Goal: Information Seeking & Learning: Learn about a topic

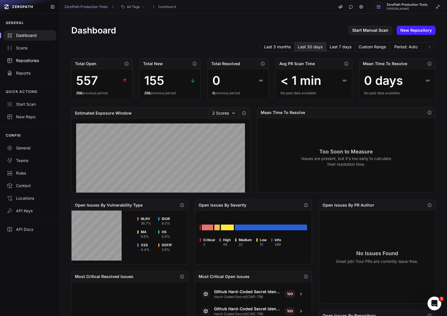
click at [23, 59] on div "Repositories" at bounding box center [30, 61] width 46 height 6
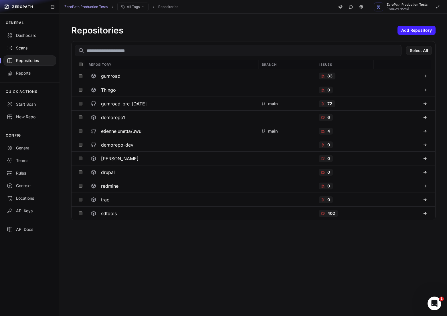
click at [18, 51] on div "Scans" at bounding box center [30, 48] width 46 height 6
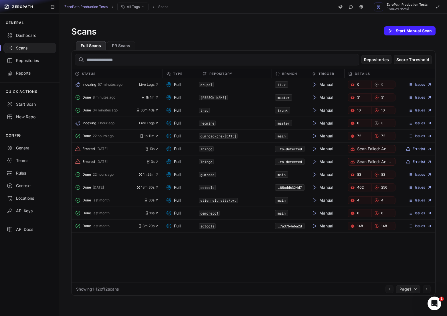
click at [420, 100] on div "Issues" at bounding box center [416, 97] width 36 height 8
click at [420, 99] on link "Issues" at bounding box center [420, 97] width 24 height 5
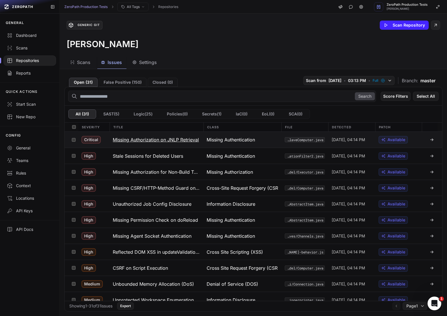
click at [158, 140] on h3 "Missing Authorization on JNLP Retrieval" at bounding box center [156, 139] width 86 height 7
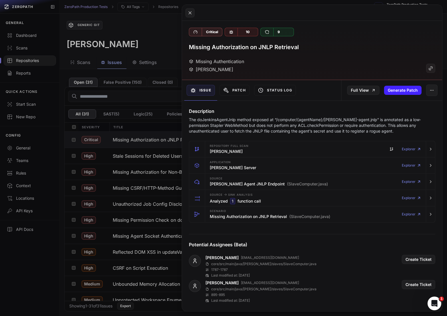
drag, startPoint x: 223, startPoint y: 118, endPoint x: 306, endPoint y: 120, distance: 83.8
click at [306, 120] on p "The doJenkinsAgentJnlp method exposed at “/computer/{agentName}/[PERSON_NAME]-a…" at bounding box center [312, 125] width 246 height 17
drag, startPoint x: 332, startPoint y: 119, endPoint x: 365, endPoint y: 119, distance: 32.9
click at [365, 119] on p "The doJenkinsAgentJnlp method exposed at “/computer/{agentName}/[PERSON_NAME]-a…" at bounding box center [312, 125] width 246 height 17
click at [394, 120] on p "The doJenkinsAgentJnlp method exposed at “/computer/{agentName}/[PERSON_NAME]-a…" at bounding box center [312, 125] width 246 height 17
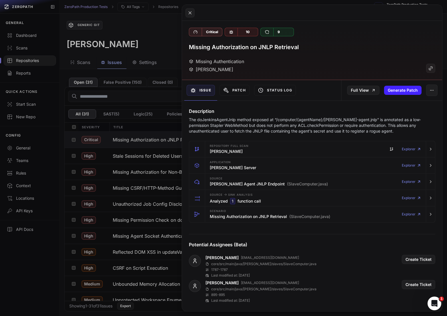
click at [299, 124] on p "The doJenkinsAgentJnlp method exposed at “/computer/{agentName}/[PERSON_NAME]-a…" at bounding box center [312, 125] width 246 height 17
click at [338, 125] on p "The doJenkinsAgentJnlp method exposed at “/computer/{agentName}/[PERSON_NAME]-a…" at bounding box center [312, 125] width 246 height 17
click at [351, 125] on p "The doJenkinsAgentJnlp method exposed at “/computer/{agentName}/[PERSON_NAME]-a…" at bounding box center [312, 125] width 246 height 17
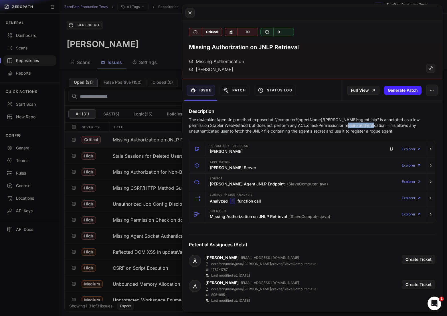
click at [351, 125] on p "The doJenkinsAgentJnlp method exposed at “/computer/{agentName}/[PERSON_NAME]-a…" at bounding box center [312, 125] width 246 height 17
click at [361, 125] on p "The doJenkinsAgentJnlp method exposed at “/computer/{agentName}/[PERSON_NAME]-a…" at bounding box center [312, 125] width 246 height 17
click at [342, 128] on p "The doJenkinsAgentJnlp method exposed at “/computer/{agentName}/[PERSON_NAME]-a…" at bounding box center [312, 125] width 246 height 17
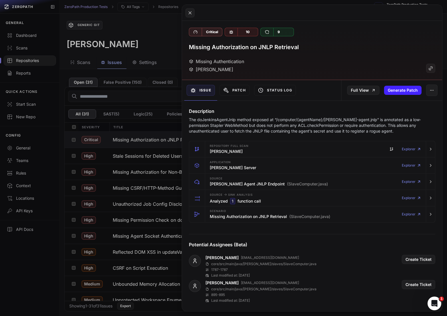
click at [315, 128] on p "The doJenkinsAgentJnlp method exposed at “/computer/{agentName}/[PERSON_NAME]-a…" at bounding box center [312, 125] width 246 height 17
click at [294, 127] on p "The doJenkinsAgentJnlp method exposed at “/computer/{agentName}/[PERSON_NAME]-a…" at bounding box center [312, 125] width 246 height 17
click at [310, 127] on p "The doJenkinsAgentJnlp method exposed at “/computer/{agentName}/[PERSON_NAME]-a…" at bounding box center [312, 125] width 246 height 17
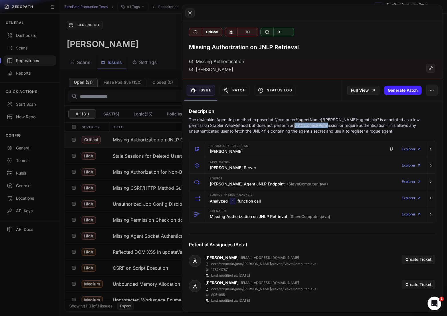
click at [310, 127] on p "The doJenkinsAgentJnlp method exposed at “/computer/{agentName}/[PERSON_NAME]-a…" at bounding box center [312, 125] width 246 height 17
click at [323, 127] on p "The doJenkinsAgentJnlp method exposed at “/computer/{agentName}/[PERSON_NAME]-a…" at bounding box center [312, 125] width 246 height 17
click at [336, 127] on p "The doJenkinsAgentJnlp method exposed at “/computer/{agentName}/[PERSON_NAME]-a…" at bounding box center [312, 125] width 246 height 17
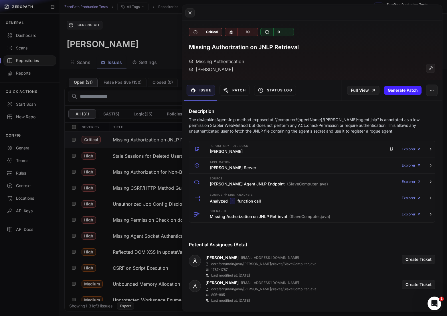
click at [315, 127] on p "The doJenkinsAgentJnlp method exposed at “/computer/{agentName}/[PERSON_NAME]-a…" at bounding box center [312, 125] width 246 height 17
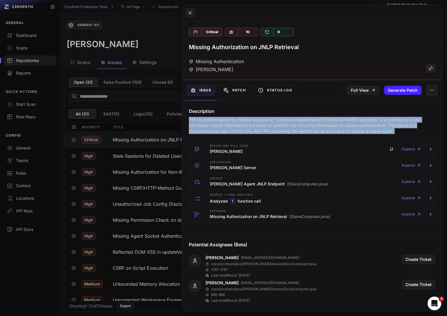
click at [315, 127] on p "The doJenkinsAgentJnlp method exposed at “/computer/{agentName}/[PERSON_NAME]-a…" at bounding box center [312, 125] width 246 height 17
click at [316, 127] on p "The doJenkinsAgentJnlp method exposed at “/computer/{agentName}/[PERSON_NAME]-a…" at bounding box center [312, 125] width 246 height 17
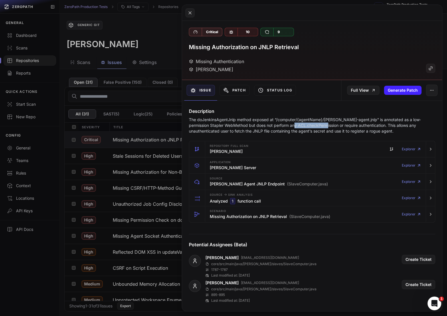
click at [316, 127] on p "The doJenkinsAgentJnlp method exposed at “/computer/{agentName}/[PERSON_NAME]-a…" at bounding box center [312, 125] width 246 height 17
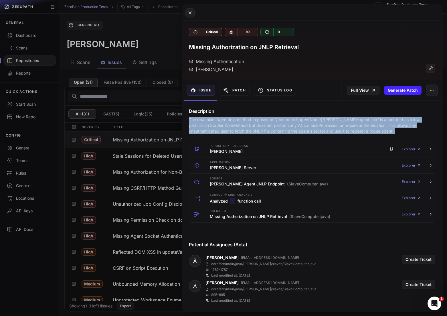
click at [316, 127] on p "The doJenkinsAgentJnlp method exposed at “/computer/{agentName}/[PERSON_NAME]-a…" at bounding box center [312, 125] width 246 height 17
click at [324, 127] on p "The doJenkinsAgentJnlp method exposed at “/computer/{agentName}/[PERSON_NAME]-a…" at bounding box center [312, 125] width 246 height 17
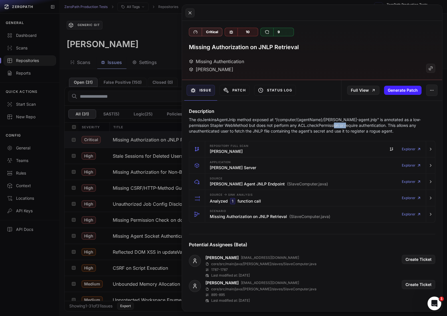
click at [324, 127] on p "The doJenkinsAgentJnlp method exposed at “/computer/{agentName}/[PERSON_NAME]-a…" at bounding box center [312, 125] width 246 height 17
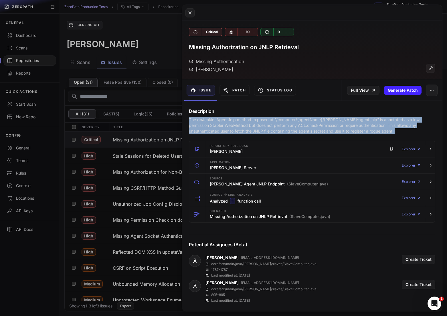
click at [324, 127] on p "The doJenkinsAgentJnlp method exposed at “/computer/{agentName}/[PERSON_NAME]-a…" at bounding box center [312, 125] width 246 height 17
click at [313, 127] on p "The doJenkinsAgentJnlp method exposed at “/computer/{agentName}/[PERSON_NAME]-a…" at bounding box center [312, 125] width 246 height 17
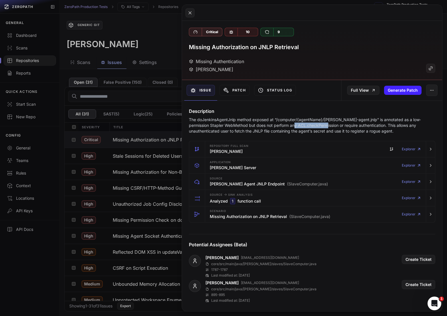
click at [313, 127] on p "The doJenkinsAgentJnlp method exposed at “/computer/{agentName}/[PERSON_NAME]-a…" at bounding box center [312, 125] width 246 height 17
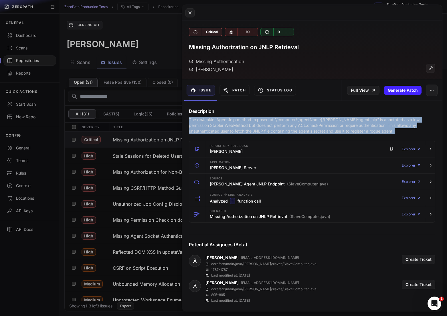
click at [313, 127] on p "The doJenkinsAgentJnlp method exposed at “/computer/{agentName}/[PERSON_NAME]-a…" at bounding box center [312, 125] width 246 height 17
click at [316, 127] on p "The doJenkinsAgentJnlp method exposed at “/computer/{agentName}/[PERSON_NAME]-a…" at bounding box center [312, 125] width 246 height 17
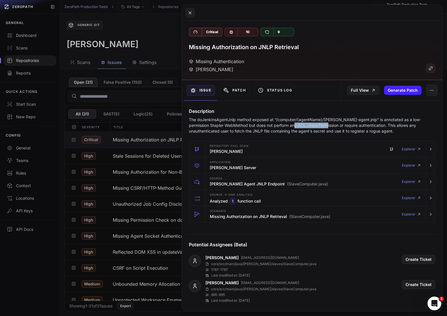
click at [316, 127] on p "The doJenkinsAgentJnlp method exposed at “/computer/{agentName}/[PERSON_NAME]-a…" at bounding box center [312, 125] width 246 height 17
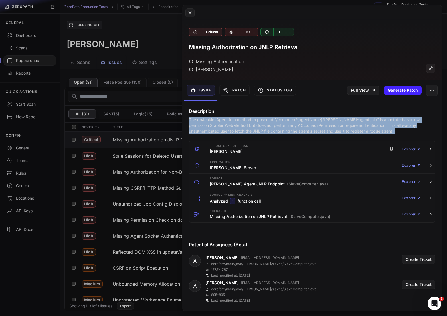
click at [316, 127] on p "The doJenkinsAgentJnlp method exposed at “/computer/{agentName}/[PERSON_NAME]-a…" at bounding box center [312, 125] width 246 height 17
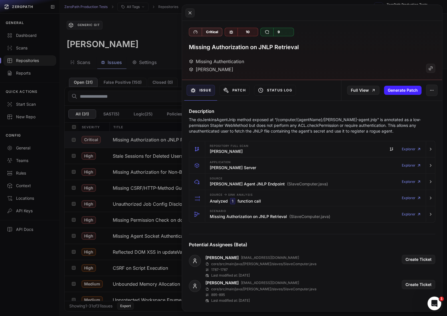
click at [307, 128] on p "The doJenkinsAgentJnlp method exposed at “/computer/{agentName}/[PERSON_NAME]-a…" at bounding box center [312, 125] width 246 height 17
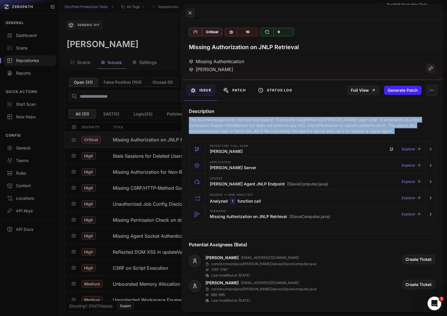
click at [307, 128] on p "The doJenkinsAgentJnlp method exposed at “/computer/{agentName}/[PERSON_NAME]-a…" at bounding box center [312, 125] width 246 height 17
click at [295, 128] on p "The doJenkinsAgentJnlp method exposed at “/computer/{agentName}/[PERSON_NAME]-a…" at bounding box center [312, 125] width 246 height 17
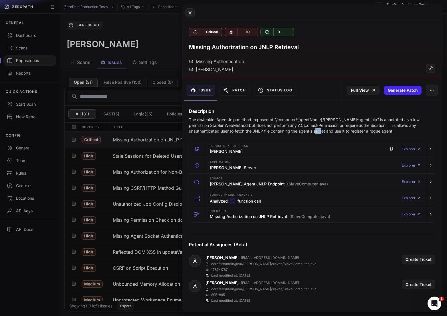
click at [295, 128] on p "The doJenkinsAgentJnlp method exposed at “/computer/{agentName}/[PERSON_NAME]-a…" at bounding box center [312, 125] width 246 height 17
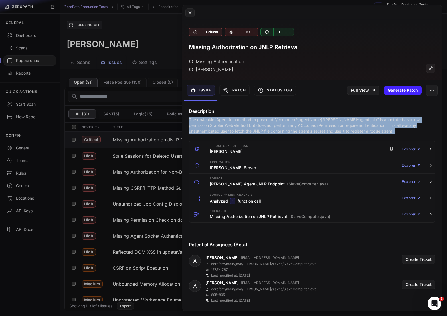
click at [295, 128] on p "The doJenkinsAgentJnlp method exposed at “/computer/{agentName}/[PERSON_NAME]-a…" at bounding box center [312, 125] width 246 height 17
click at [310, 128] on p "The doJenkinsAgentJnlp method exposed at “/computer/{agentName}/[PERSON_NAME]-a…" at bounding box center [312, 125] width 246 height 17
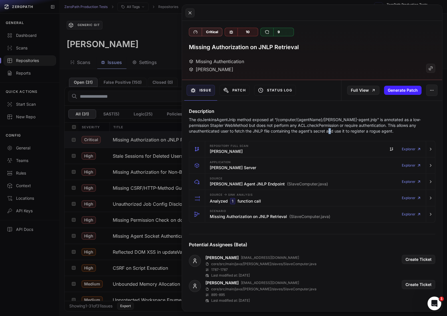
click at [310, 128] on p "The doJenkinsAgentJnlp method exposed at “/computer/{agentName}/[PERSON_NAME]-a…" at bounding box center [312, 125] width 246 height 17
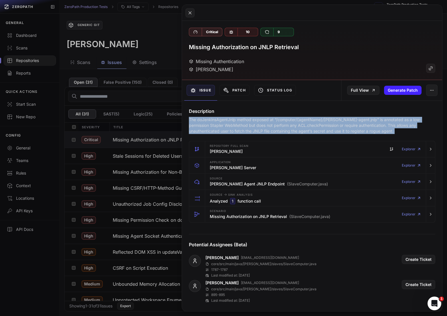
click at [310, 128] on p "The doJenkinsAgentJnlp method exposed at “/computer/{agentName}/[PERSON_NAME]-a…" at bounding box center [312, 125] width 246 height 17
click at [320, 128] on p "The doJenkinsAgentJnlp method exposed at “/computer/{agentName}/[PERSON_NAME]-a…" at bounding box center [312, 125] width 246 height 17
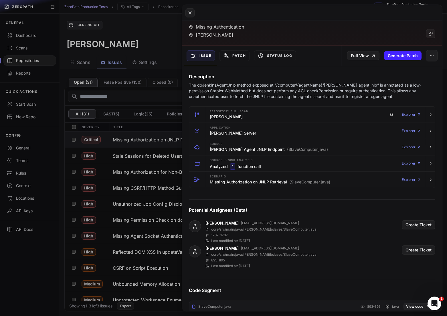
scroll to position [28, 0]
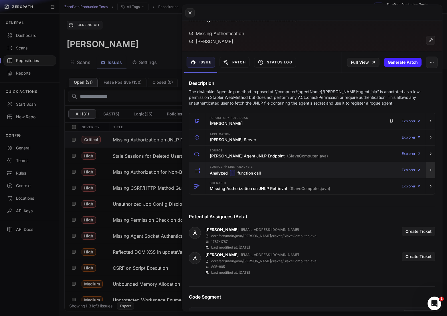
click at [431, 168] on icon "button" at bounding box center [430, 170] width 5 height 5
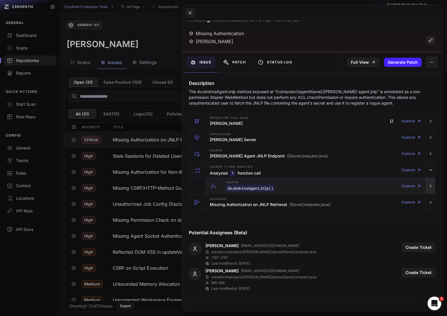
click at [429, 186] on icon "button" at bounding box center [430, 186] width 5 height 5
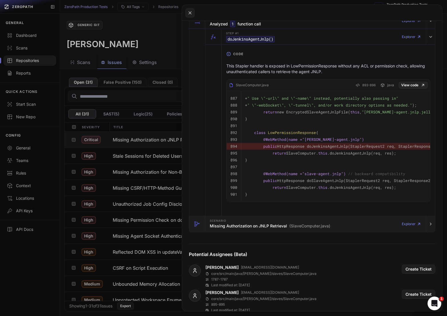
scroll to position [153, 0]
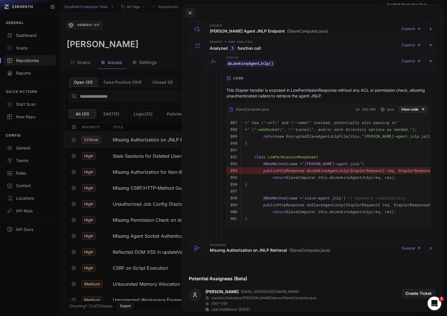
click at [166, 156] on button at bounding box center [223, 158] width 447 height 316
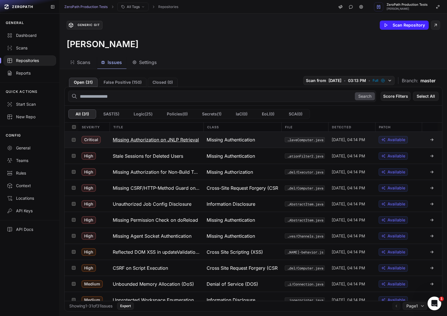
click at [172, 142] on h3 "Missing Authorization on JNLP Retrieval" at bounding box center [156, 139] width 86 height 7
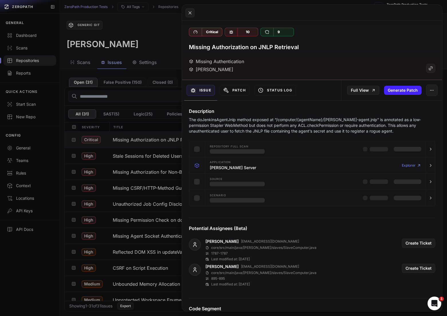
click at [157, 150] on button at bounding box center [223, 158] width 447 height 316
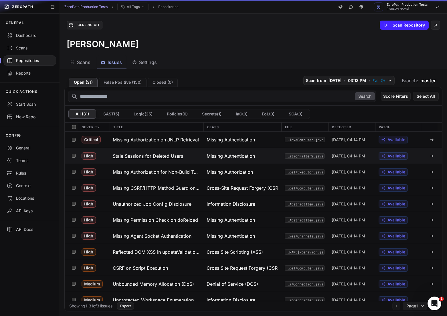
click at [157, 158] on h3 "Stale Sessions for Deleted Users" at bounding box center [148, 156] width 70 height 7
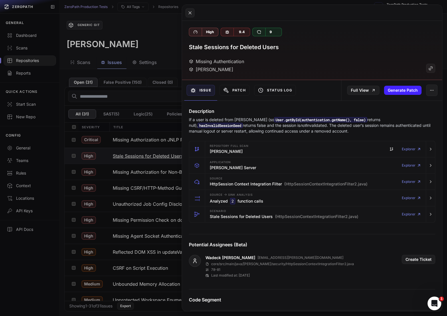
click at [157, 158] on button at bounding box center [223, 158] width 447 height 316
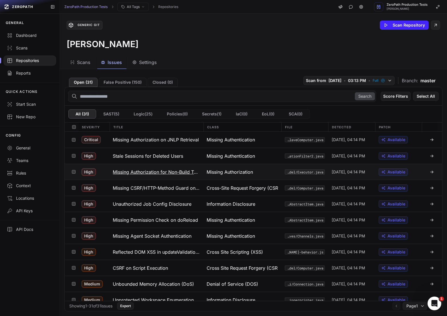
click at [157, 173] on h3 "Missing Authorization for Non-Build Tasks" at bounding box center [156, 172] width 87 height 7
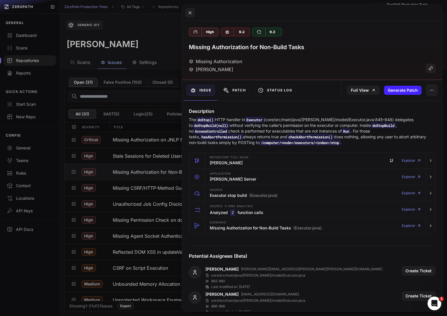
click at [133, 187] on button at bounding box center [223, 158] width 447 height 316
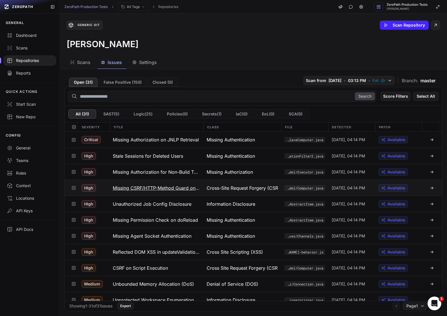
click at [142, 187] on h3 "Missing CSRF/HTTP-Method Guard on doScript" at bounding box center [156, 188] width 87 height 7
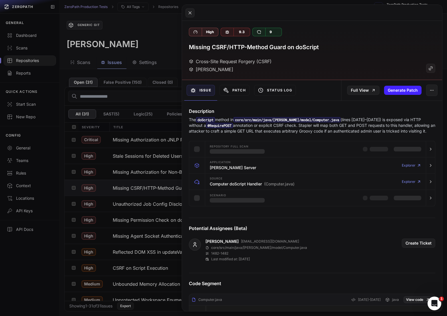
click at [142, 200] on button at bounding box center [223, 158] width 447 height 316
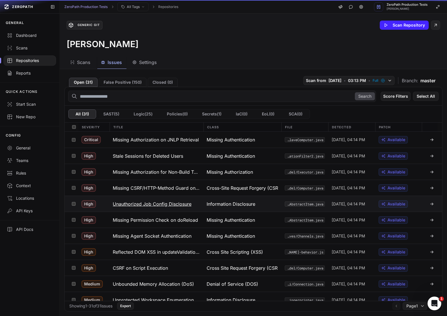
click at [142, 203] on h3 "Unauthorized Job Config Disclosure" at bounding box center [152, 204] width 79 height 7
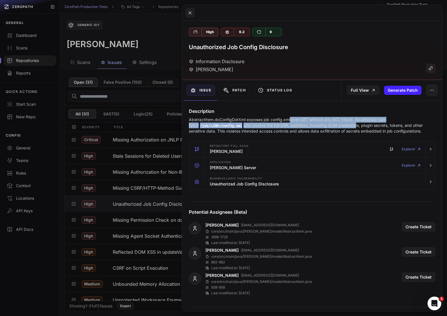
drag, startPoint x: 290, startPoint y: 120, endPoint x: 348, endPoint y: 125, distance: 58.9
click at [348, 125] on p "AbstractItem.doConfigDotXml exposes job config.xml over GET without any ACL che…" at bounding box center [312, 125] width 246 height 17
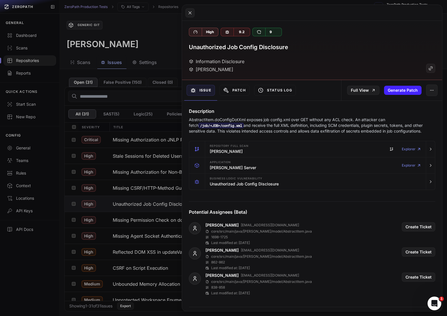
click at [367, 128] on p "AbstractItem.doConfigDotXml exposes job config.xml over GET without any ACL che…" at bounding box center [312, 125] width 246 height 17
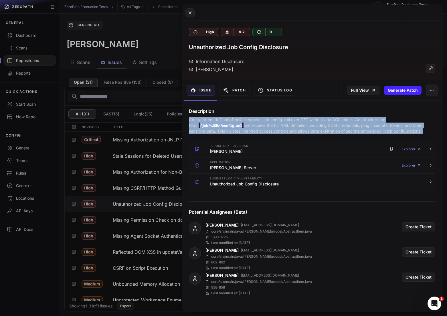
click at [367, 128] on p "AbstractItem.doConfigDotXml exposes job config.xml over GET without any ACL che…" at bounding box center [312, 125] width 246 height 17
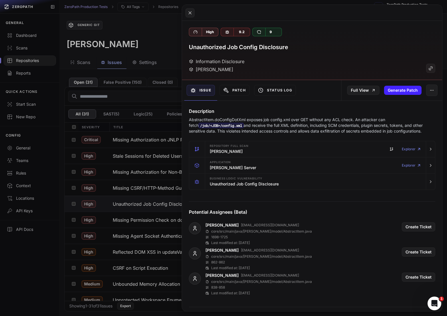
click at [345, 130] on p "AbstractItem.doConfigDotXml exposes job config.xml over GET without any ACL che…" at bounding box center [312, 125] width 246 height 17
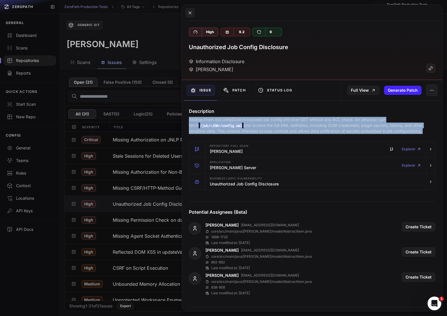
click at [345, 130] on p "AbstractItem.doConfigDotXml exposes job config.xml over GET without any ACL che…" at bounding box center [312, 125] width 246 height 17
click at [327, 130] on p "AbstractItem.doConfigDotXml exposes job config.xml over GET without any ACL che…" at bounding box center [312, 125] width 246 height 17
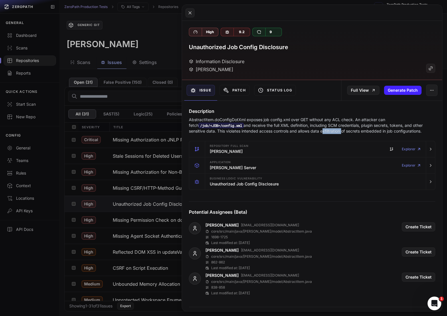
click at [327, 130] on p "AbstractItem.doConfigDotXml exposes job config.xml over GET without any ACL che…" at bounding box center [312, 125] width 246 height 17
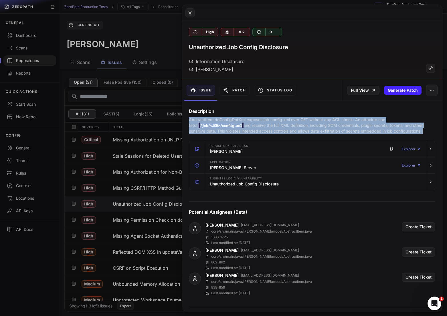
click at [327, 130] on p "AbstractItem.doConfigDotXml exposes job config.xml over GET without any ACL che…" at bounding box center [312, 125] width 246 height 17
click at [354, 130] on p "AbstractItem.doConfigDotXml exposes job config.xml over GET without any ACL che…" at bounding box center [312, 125] width 246 height 17
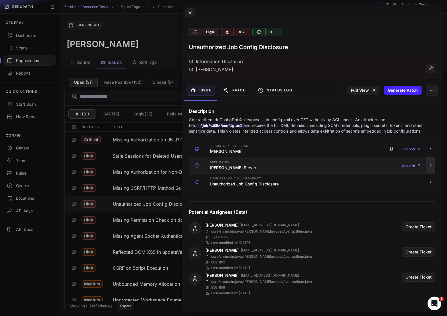
click at [430, 164] on icon "button" at bounding box center [430, 165] width 5 height 5
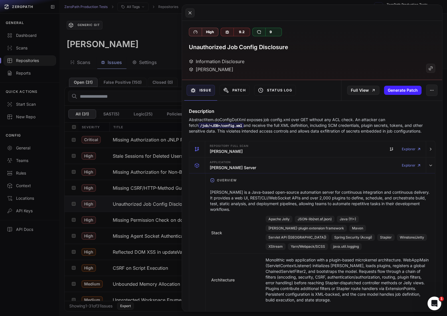
click at [353, 187] on div "[PERSON_NAME] is a Java-based open-source automation server for continuous inte…" at bounding box center [319, 250] width 229 height 131
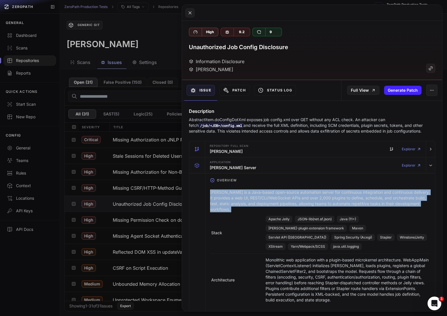
click at [353, 187] on div "[PERSON_NAME] is a Java-based open-source automation server for continuous inte…" at bounding box center [319, 250] width 229 height 131
click at [376, 192] on p "[PERSON_NAME] is a Java-based open-source automation server for continuous inte…" at bounding box center [320, 201] width 220 height 23
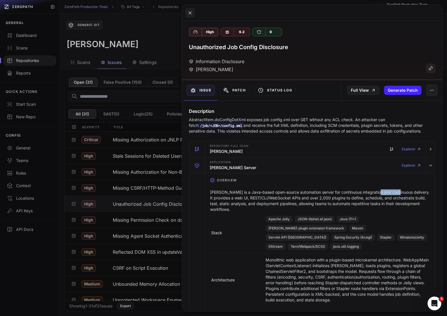
click at [376, 192] on p "[PERSON_NAME] is a Java-based open-source automation server for continuous inte…" at bounding box center [320, 201] width 220 height 23
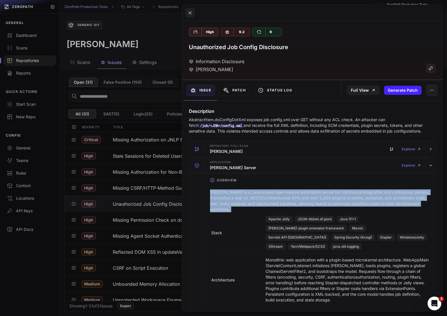
click at [376, 192] on p "[PERSON_NAME] is a Java-based open-source automation server for continuous inte…" at bounding box center [320, 201] width 220 height 23
click at [361, 194] on p "[PERSON_NAME] is a Java-based open-source automation server for continuous inte…" at bounding box center [320, 201] width 220 height 23
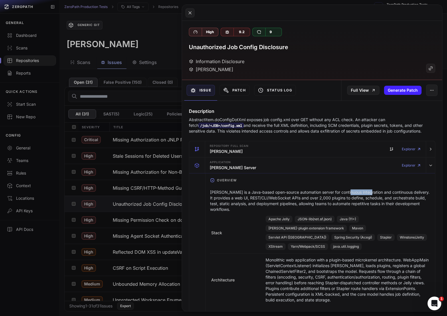
click at [361, 194] on p "[PERSON_NAME] is a Java-based open-source automation server for continuous inte…" at bounding box center [320, 201] width 220 height 23
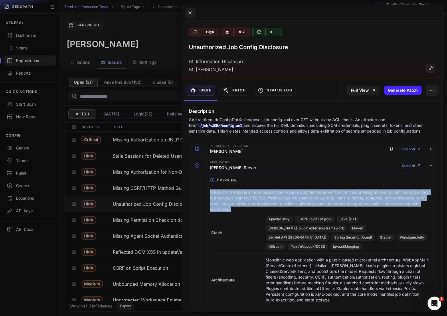
click at [361, 194] on p "[PERSON_NAME] is a Java-based open-source automation server for continuous inte…" at bounding box center [320, 201] width 220 height 23
click at [366, 195] on p "[PERSON_NAME] is a Java-based open-source automation server for continuous inte…" at bounding box center [320, 201] width 220 height 23
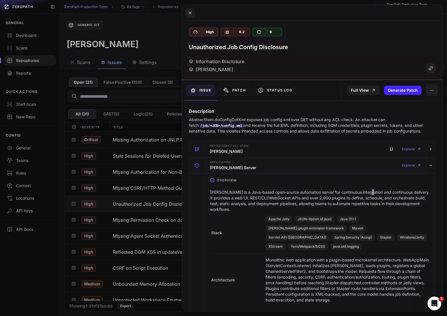
click at [366, 195] on p "[PERSON_NAME] is a Java-based open-source automation server for continuous inte…" at bounding box center [320, 201] width 220 height 23
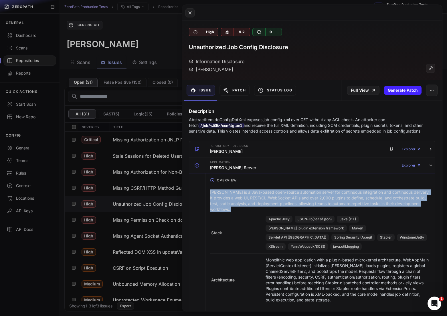
click at [366, 195] on p "[PERSON_NAME] is a Java-based open-source automation server for continuous inte…" at bounding box center [320, 201] width 220 height 23
click at [367, 92] on link "Full View" at bounding box center [363, 90] width 32 height 9
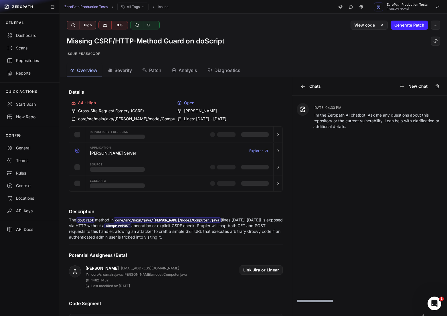
click at [122, 69] on span "Severity" at bounding box center [122, 70] width 17 height 7
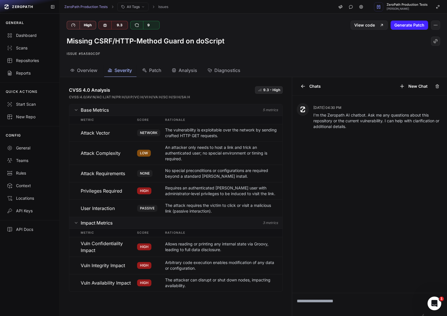
click at [89, 68] on span "Overview" at bounding box center [87, 70] width 20 height 7
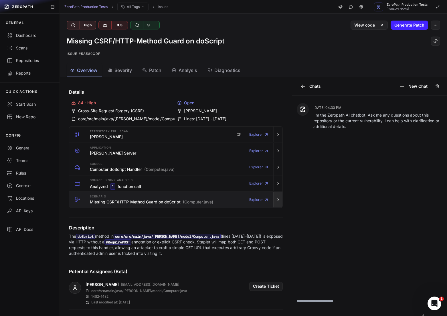
click at [273, 201] on button "button" at bounding box center [277, 200] width 9 height 16
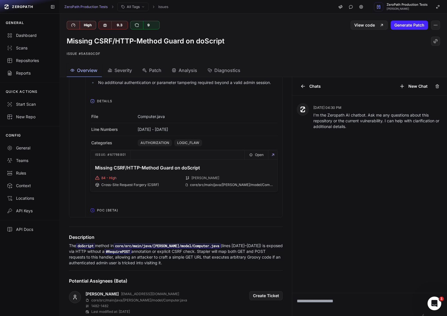
scroll to position [232, 0]
click at [111, 208] on span "POC (Beta)" at bounding box center [108, 209] width 26 height 9
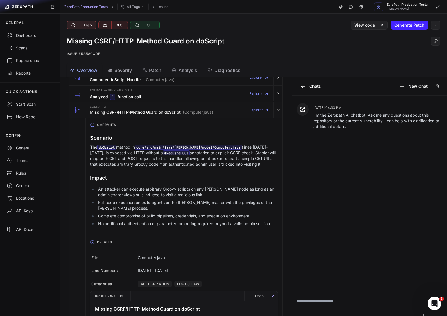
scroll to position [0, 0]
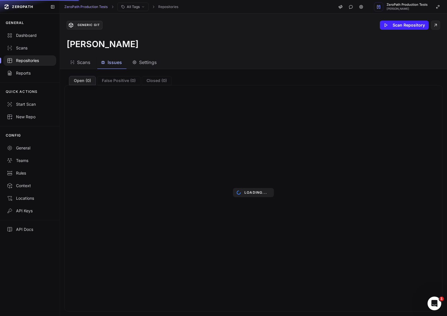
click at [118, 63] on span "Issues" at bounding box center [114, 62] width 14 height 7
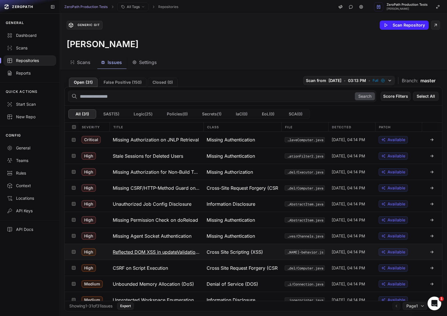
click at [208, 248] on div "Cross Site Scripting (XSS)" at bounding box center [242, 252] width 78 height 16
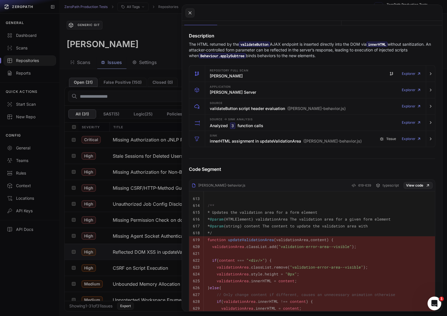
scroll to position [89, 0]
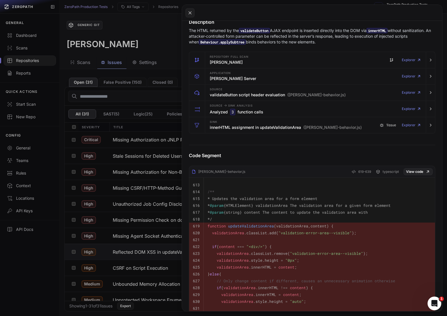
click at [155, 238] on button at bounding box center [223, 158] width 447 height 316
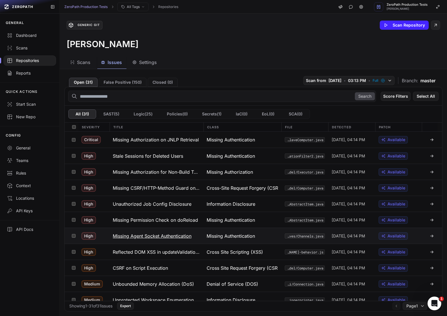
click at [172, 239] on h3 "Missing Agent Socket Authentication" at bounding box center [152, 236] width 79 height 7
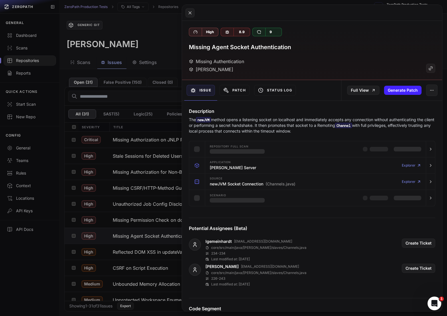
click at [156, 220] on button at bounding box center [223, 158] width 447 height 316
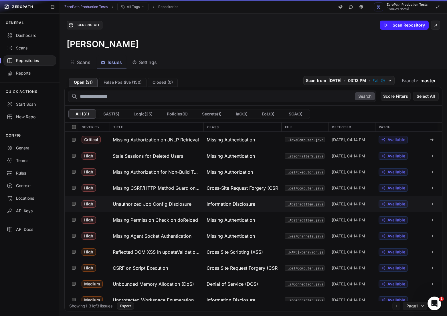
click at [168, 201] on h3 "Unauthorized Job Config Disclosure" at bounding box center [152, 204] width 79 height 7
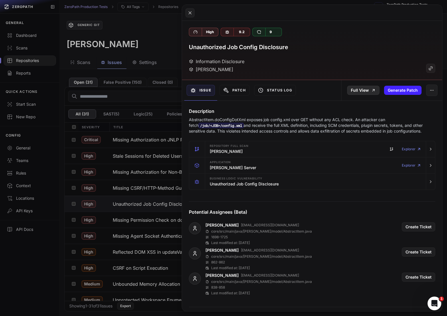
click at [365, 91] on link "Full View" at bounding box center [363, 90] width 32 height 9
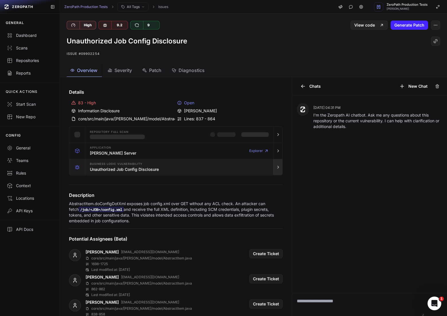
click at [279, 168] on icon "button" at bounding box center [278, 167] width 5 height 5
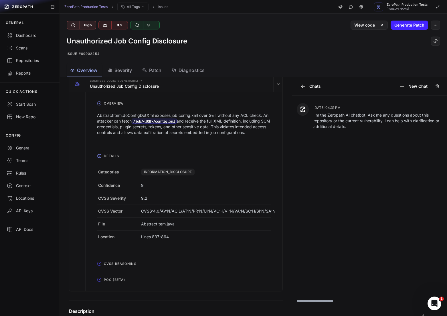
scroll to position [90, 0]
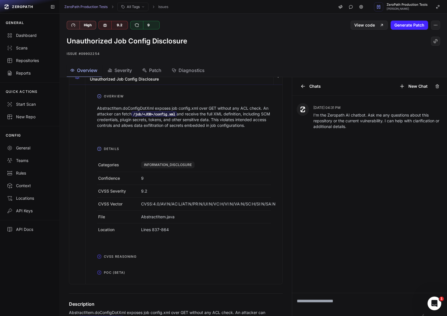
click at [115, 276] on span "POC (Beta)" at bounding box center [114, 272] width 26 height 9
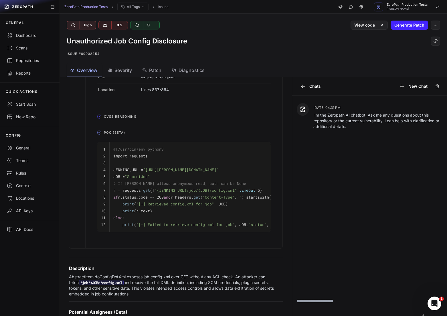
scroll to position [232, 0]
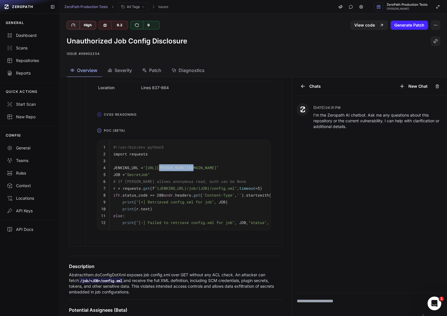
drag, startPoint x: 160, startPoint y: 169, endPoint x: 196, endPoint y: 169, distance: 36.3
click at [196, 169] on span ""[URL][PERSON_NAME][DOMAIN_NAME]"" at bounding box center [180, 167] width 75 height 5
click at [169, 183] on span "# If [PERSON_NAME] allows anonymous read, auth can be None" at bounding box center [179, 181] width 133 height 5
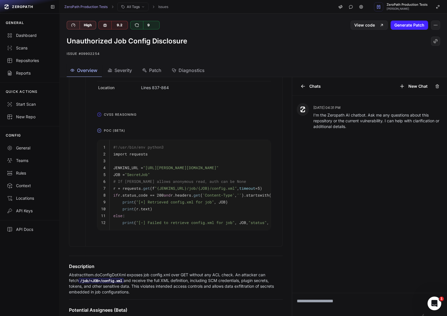
click at [204, 183] on span "# If [PERSON_NAME] allows anonymous read, auth can be None" at bounding box center [179, 181] width 133 height 5
click at [212, 183] on span "# If [PERSON_NAME] allows anonymous read, auth can be None" at bounding box center [179, 181] width 133 height 5
click at [202, 183] on span "# If [PERSON_NAME] allows anonymous read, auth can be None" at bounding box center [179, 181] width 133 height 5
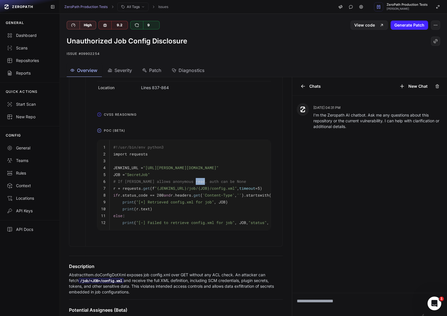
click at [202, 183] on span "# If [PERSON_NAME] allows anonymous read, auth can be None" at bounding box center [179, 181] width 133 height 5
click at [217, 189] on span ""{JENKINS_URL}/job/{JOB}/config.xml"" at bounding box center [195, 188] width 82 height 5
click at [199, 189] on span ""{JENKINS_URL}/job/{JOB}/config.xml"" at bounding box center [195, 188] width 82 height 5
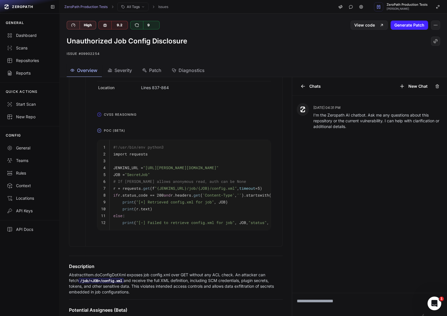
click at [186, 189] on span ""{JENKINS_URL}/job/{JOB}/config.xml"" at bounding box center [195, 188] width 82 height 5
click at [210, 189] on span ""{JENKINS_URL}/job/{JOB}/config.xml"" at bounding box center [195, 188] width 82 height 5
click at [217, 193] on span "'Content-Type'" at bounding box center [218, 195] width 32 height 5
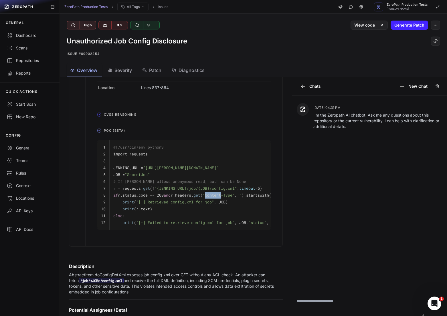
click at [217, 193] on span "'Content-Type'" at bounding box center [218, 195] width 32 height 5
click at [223, 196] on span "'Content-Type'" at bounding box center [218, 195] width 32 height 5
click at [234, 196] on span "'Content-Type'" at bounding box center [218, 195] width 32 height 5
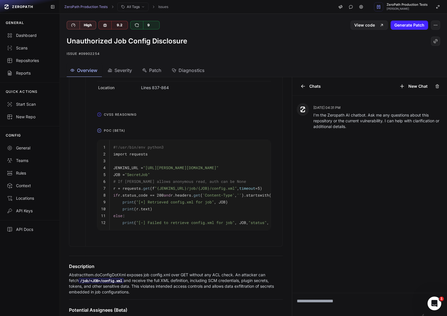
click at [320, 303] on textarea at bounding box center [358, 304] width 132 height 23
type textarea "**********"
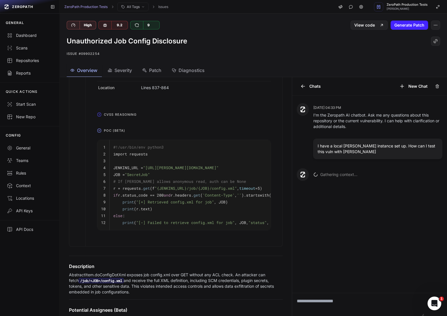
click at [169, 276] on p "AbstractItem.doConfigDotXml exposes job config.xml over GET without any ACL che…" at bounding box center [176, 283] width 214 height 23
click at [193, 276] on p "AbstractItem.doConfigDotXml exposes job config.xml over GET without any ACL che…" at bounding box center [176, 283] width 214 height 23
click at [217, 276] on p "AbstractItem.doConfigDotXml exposes job config.xml over GET without any ACL che…" at bounding box center [176, 283] width 214 height 23
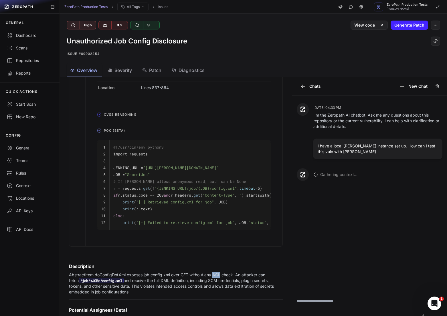
click at [217, 276] on p "AbstractItem.doConfigDotXml exposes job config.xml over GET without any ACL che…" at bounding box center [176, 283] width 214 height 23
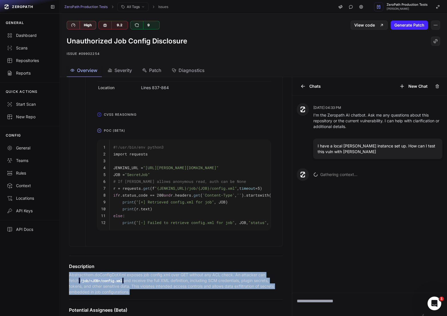
click at [217, 276] on p "AbstractItem.doConfigDotXml exposes job config.xml over GET without any ACL che…" at bounding box center [176, 283] width 214 height 23
click at [203, 280] on p "AbstractItem.doConfigDotXml exposes job config.xml over GET without any ACL che…" at bounding box center [176, 283] width 214 height 23
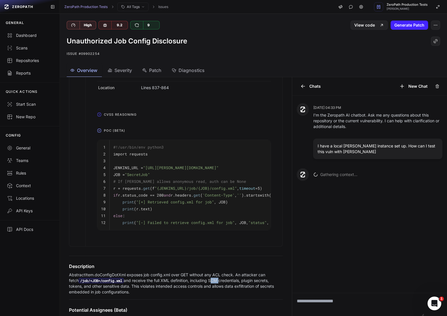
click at [203, 280] on p "AbstractItem.doConfigDotXml exposes job config.xml over GET without any ACL che…" at bounding box center [176, 283] width 214 height 23
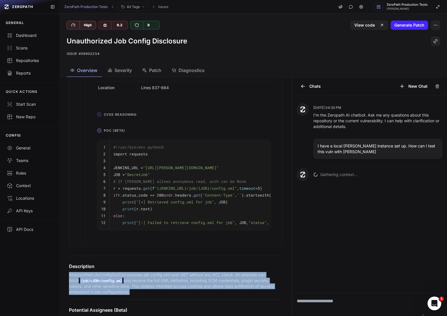
click at [203, 280] on p "AbstractItem.doConfigDotXml exposes job config.xml over GET without any ACL che…" at bounding box center [176, 283] width 214 height 23
click at [227, 280] on p "AbstractItem.doConfigDotXml exposes job config.xml over GET without any ACL che…" at bounding box center [176, 283] width 214 height 23
